Goal: Complete application form: Complete application form

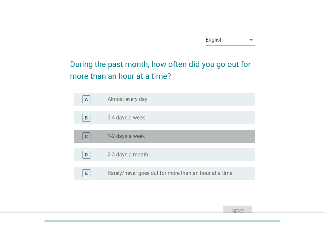
click at [168, 137] on div "radio_button_unchecked 1-2 days a week" at bounding box center [176, 136] width 137 height 7
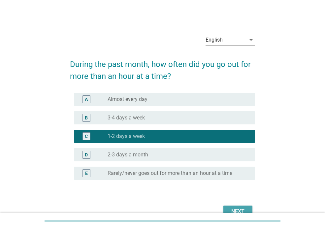
click at [235, 211] on div "Next" at bounding box center [238, 212] width 18 height 8
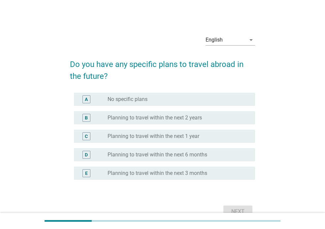
click at [219, 120] on div "radio_button_unchecked Planning to travel within the next 2 years" at bounding box center [176, 118] width 137 height 7
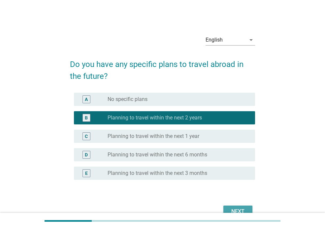
click at [235, 208] on div "Next" at bounding box center [238, 212] width 18 height 8
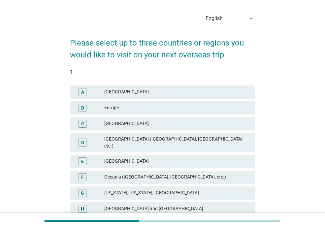
scroll to position [33, 0]
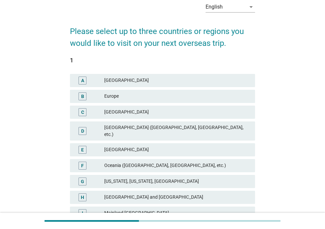
click at [201, 127] on div "[GEOGRAPHIC_DATA] ([GEOGRAPHIC_DATA], [GEOGRAPHIC_DATA], etc.)" at bounding box center [177, 131] width 146 height 14
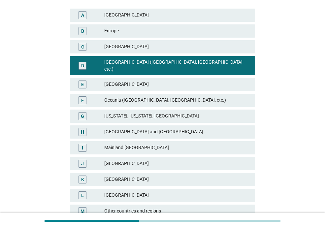
scroll to position [99, 0]
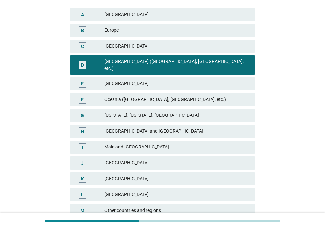
click at [211, 80] on div "[GEOGRAPHIC_DATA]" at bounding box center [177, 84] width 146 height 8
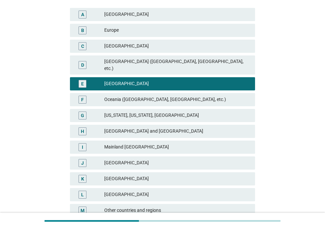
click at [221, 60] on div "[GEOGRAPHIC_DATA] ([GEOGRAPHIC_DATA], [GEOGRAPHIC_DATA], etc.)" at bounding box center [177, 65] width 146 height 14
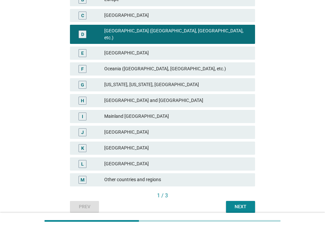
scroll to position [153, 0]
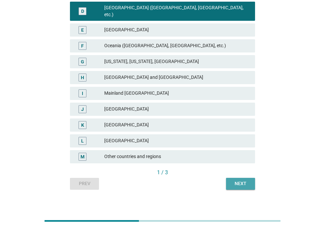
click at [245, 180] on div "Next" at bounding box center [240, 183] width 18 height 7
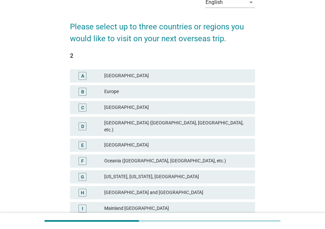
scroll to position [66, 0]
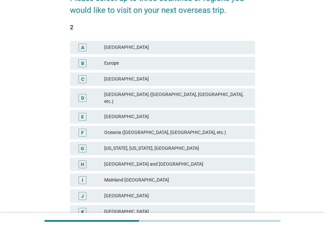
click at [229, 113] on div "[GEOGRAPHIC_DATA]" at bounding box center [177, 117] width 146 height 8
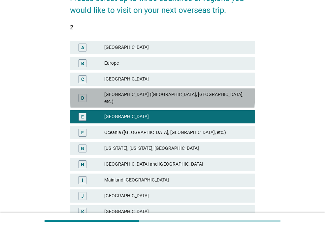
click at [231, 96] on div "[GEOGRAPHIC_DATA] ([GEOGRAPHIC_DATA], [GEOGRAPHIC_DATA], etc.)" at bounding box center [177, 98] width 146 height 14
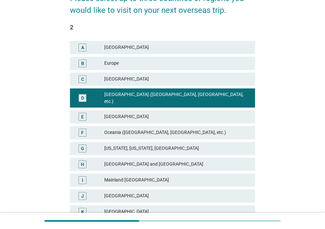
click at [78, 91] on div "D" at bounding box center [82, 98] width 15 height 14
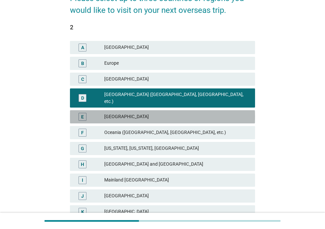
click at [82, 113] on div "E" at bounding box center [82, 116] width 3 height 7
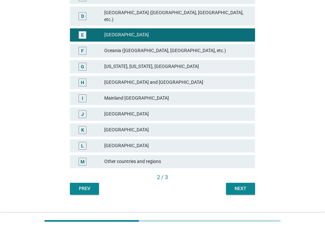
scroll to position [153, 0]
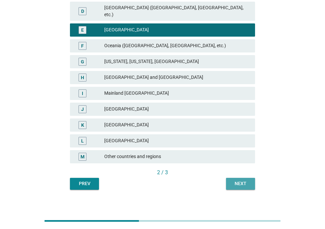
click at [250, 179] on button "Next" at bounding box center [240, 184] width 29 height 12
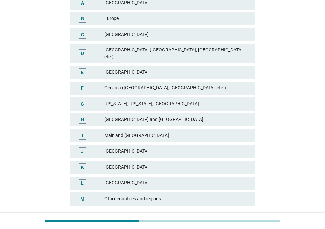
scroll to position [99, 0]
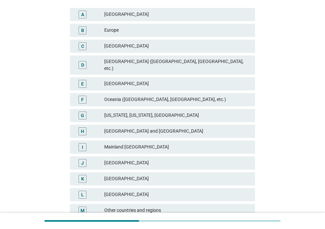
click at [218, 96] on div "Oceania ([GEOGRAPHIC_DATA], [GEOGRAPHIC_DATA], etc.)" at bounding box center [177, 100] width 146 height 8
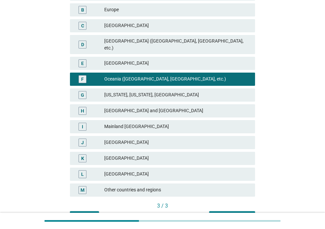
scroll to position [153, 0]
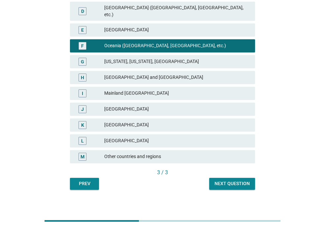
click at [245, 180] on div "Next question" at bounding box center [232, 183] width 35 height 7
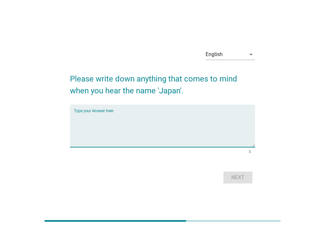
click at [182, 125] on textarea "Type your Answer here" at bounding box center [164, 130] width 181 height 35
type textarea "technology"
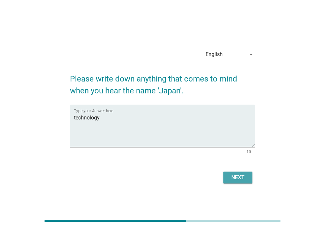
click at [236, 178] on div "Next" at bounding box center [238, 178] width 18 height 8
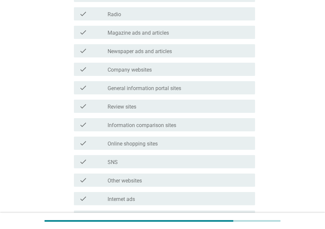
scroll to position [165, 0]
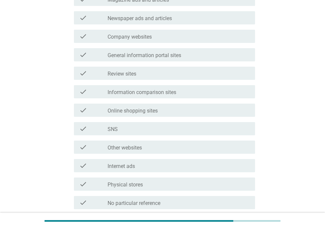
click at [231, 127] on div "check_box_outline_blank SNS" at bounding box center [179, 129] width 142 height 8
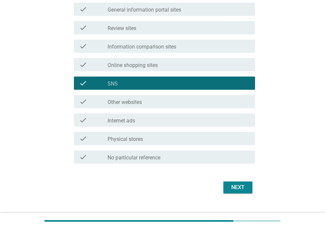
scroll to position [222, 0]
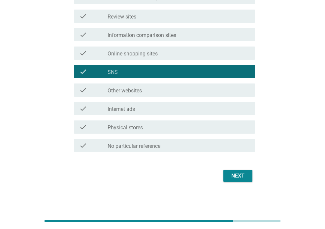
click at [247, 176] on div "Next" at bounding box center [238, 176] width 18 height 8
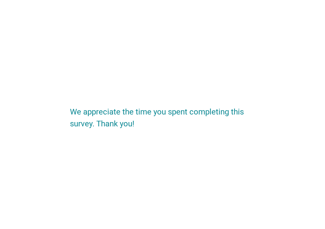
scroll to position [0, 0]
